Goal: Task Accomplishment & Management: Complete application form

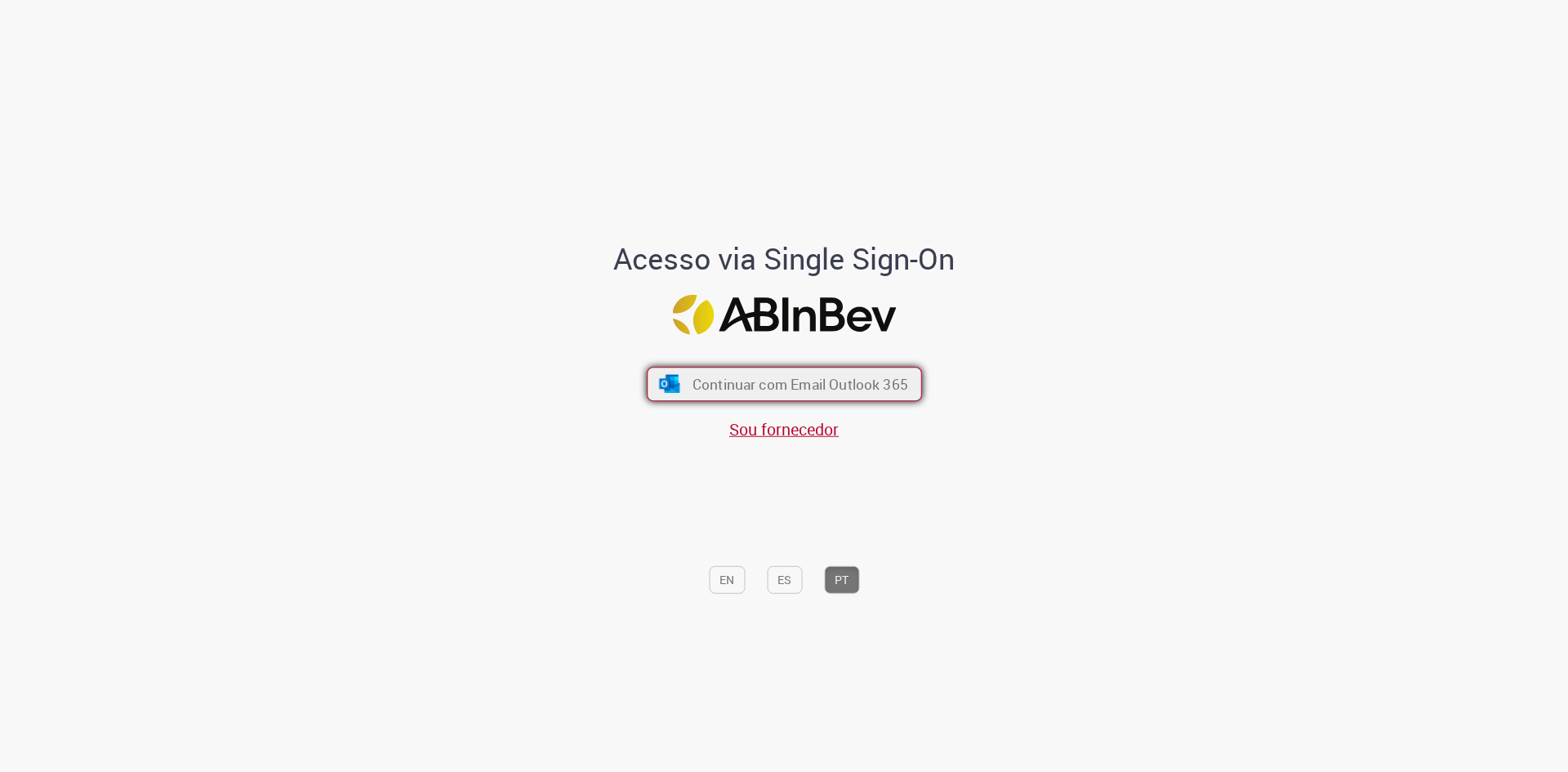
click at [765, 385] on span "Continuar com Email Outlook 365" at bounding box center [799, 384] width 216 height 19
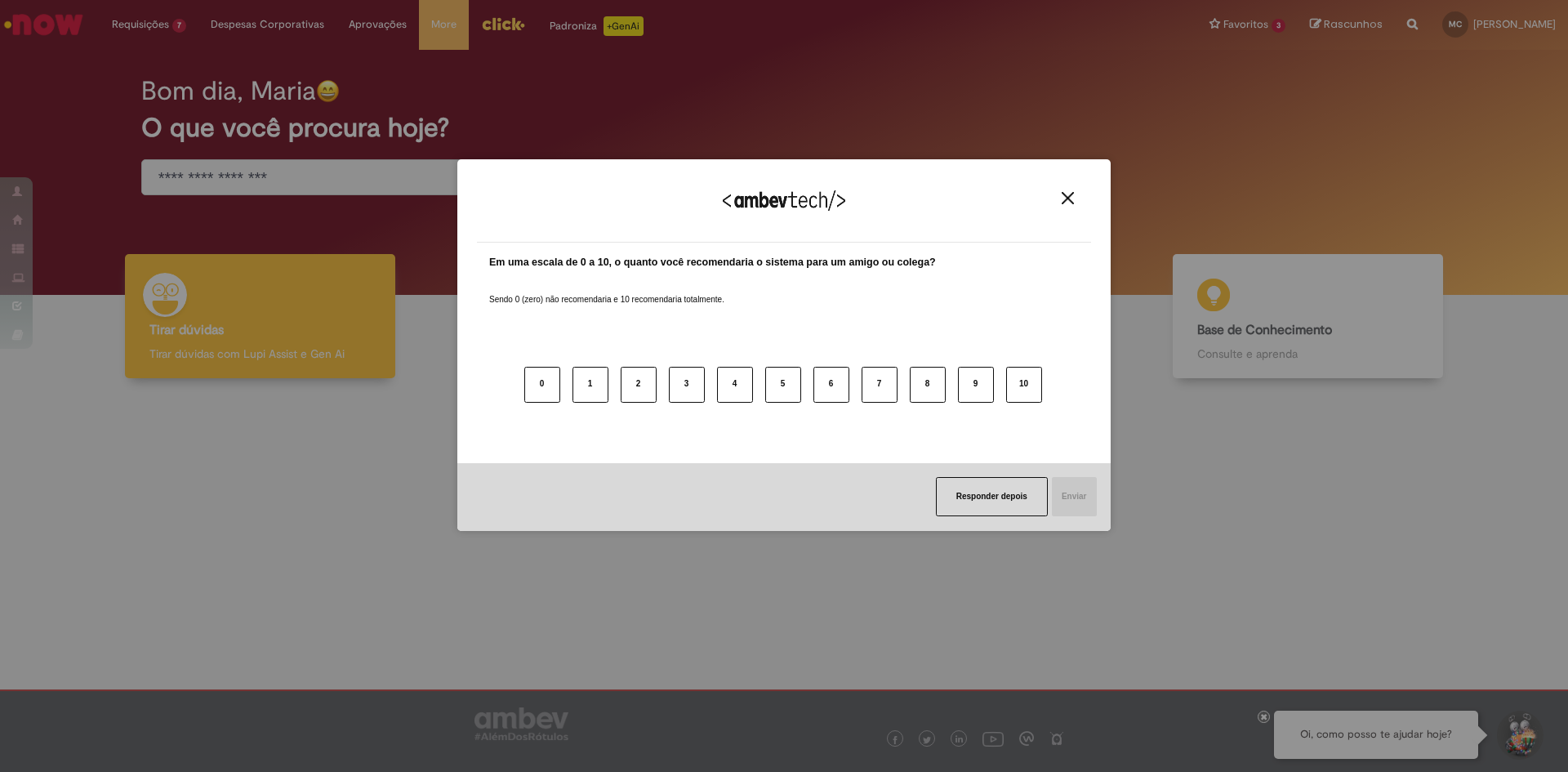
click at [1064, 196] on img "Close" at bounding box center [1067, 198] width 12 height 12
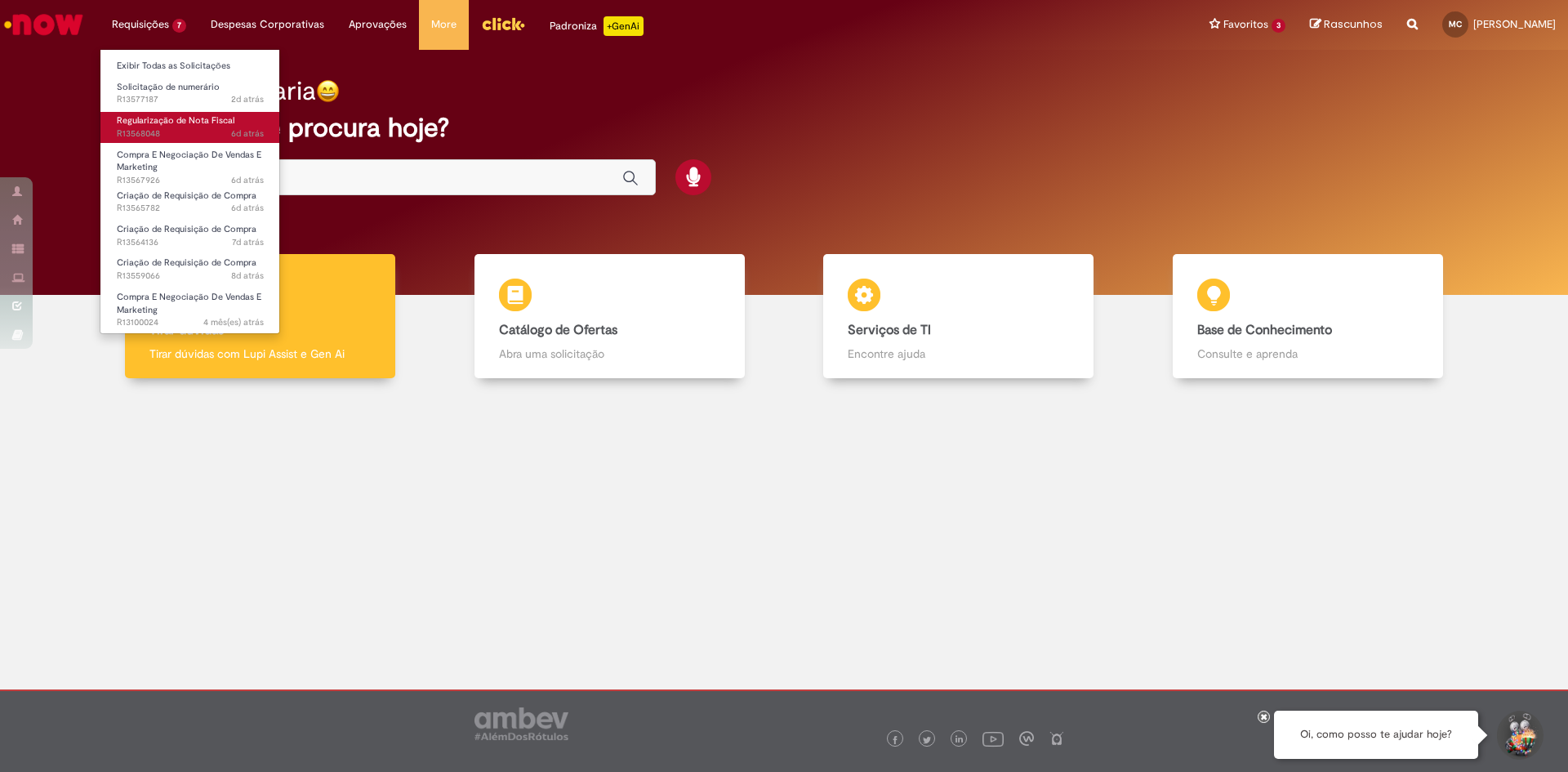
click at [209, 116] on span "Regularização de Nota Fiscal" at bounding box center [175, 120] width 117 height 12
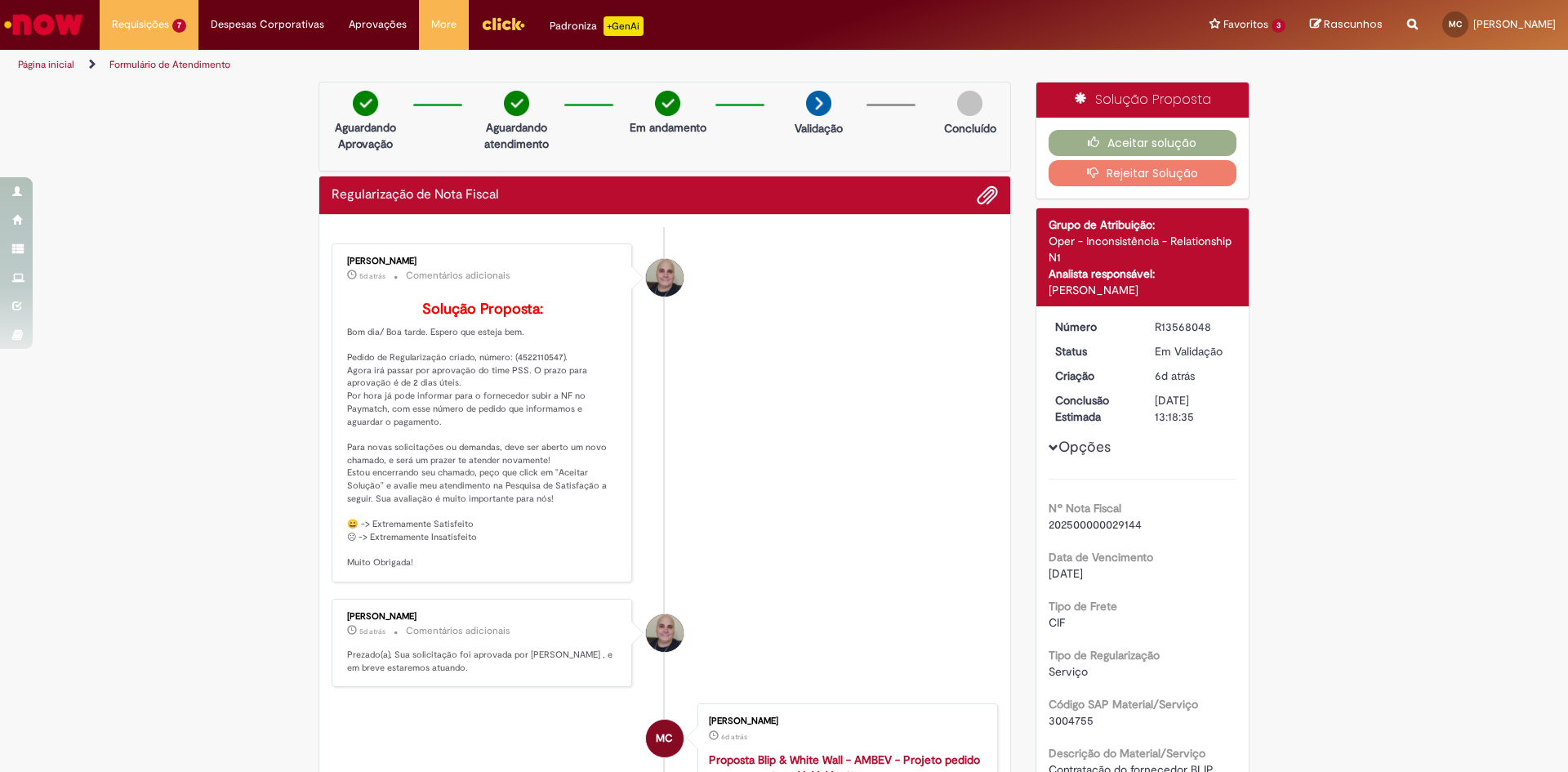
drag, startPoint x: 1109, startPoint y: 176, endPoint x: 960, endPoint y: 276, distance: 179.4
